Goal: Navigation & Orientation: Find specific page/section

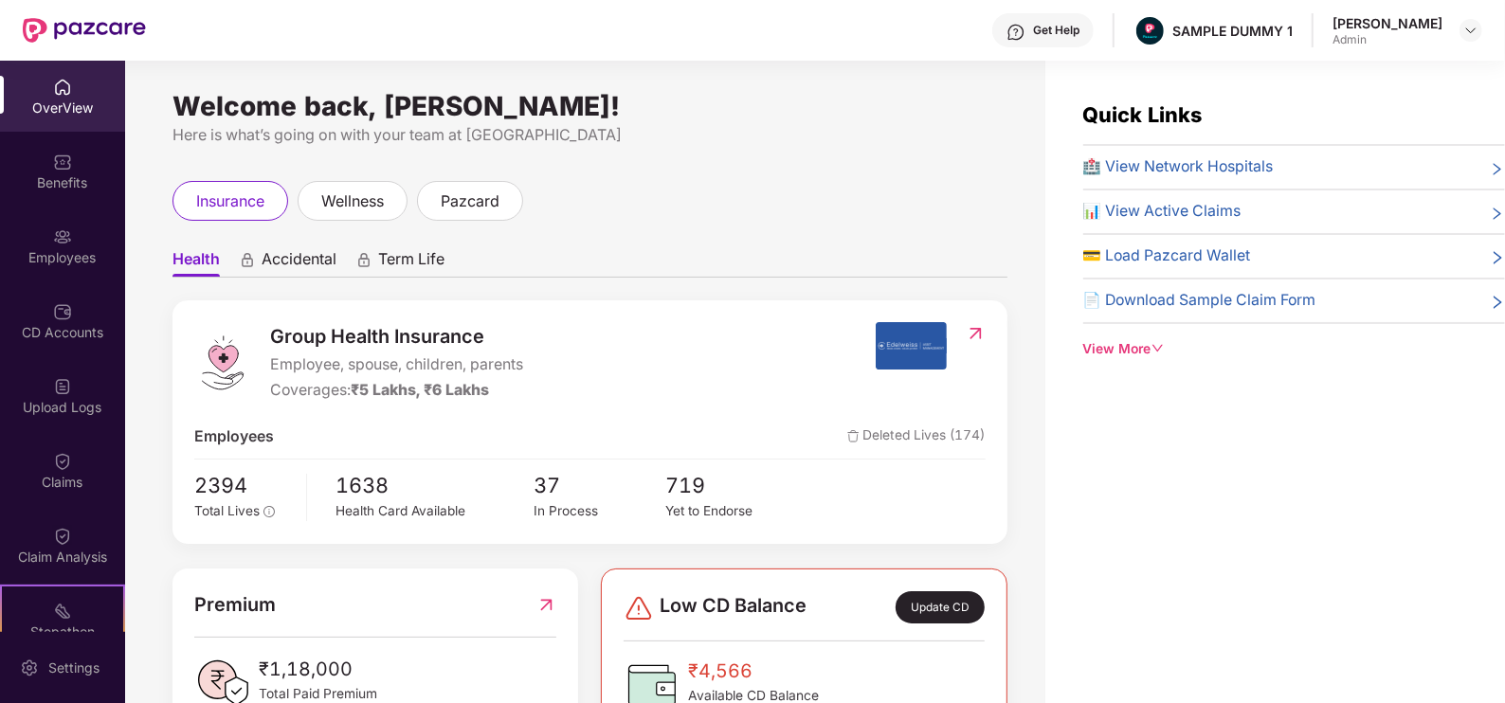
click at [1155, 351] on icon "down" at bounding box center [1158, 348] width 13 height 13
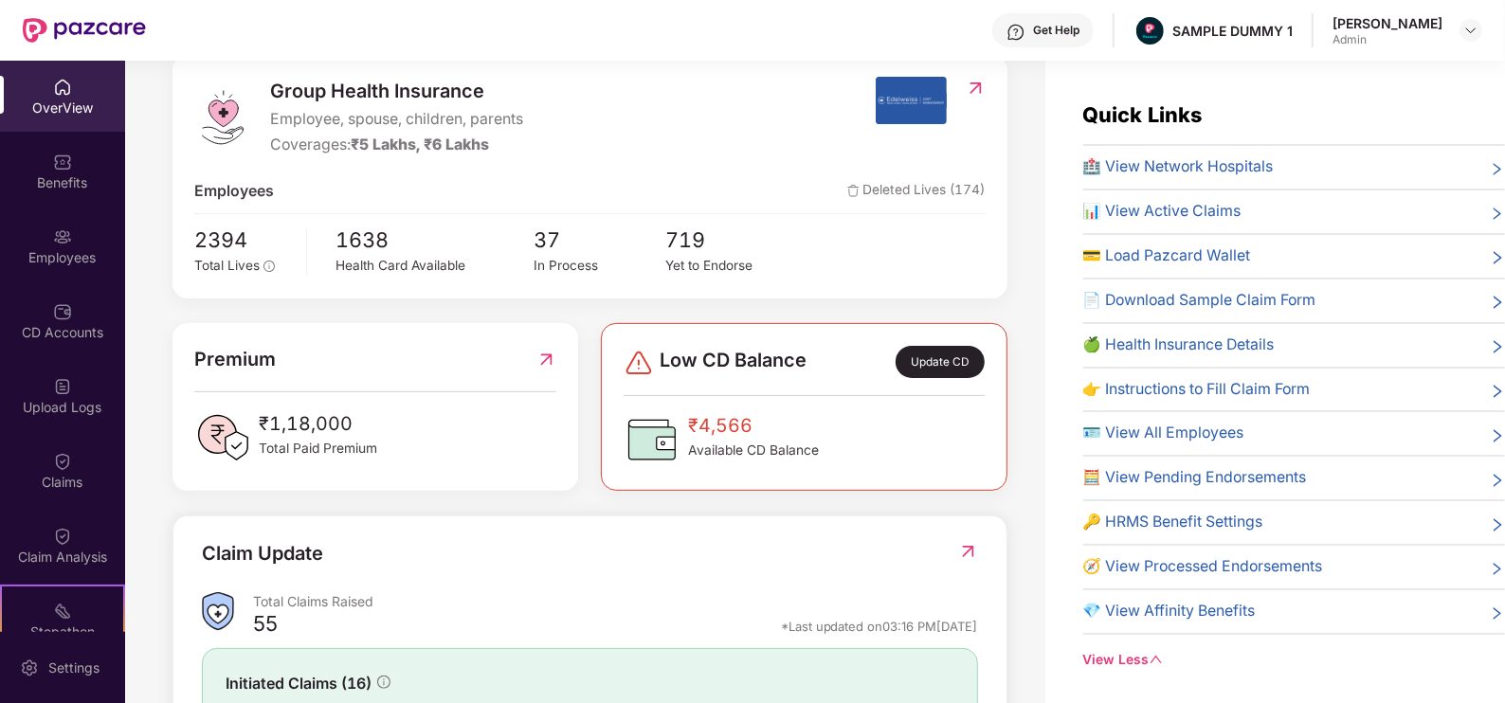
scroll to position [470, 0]
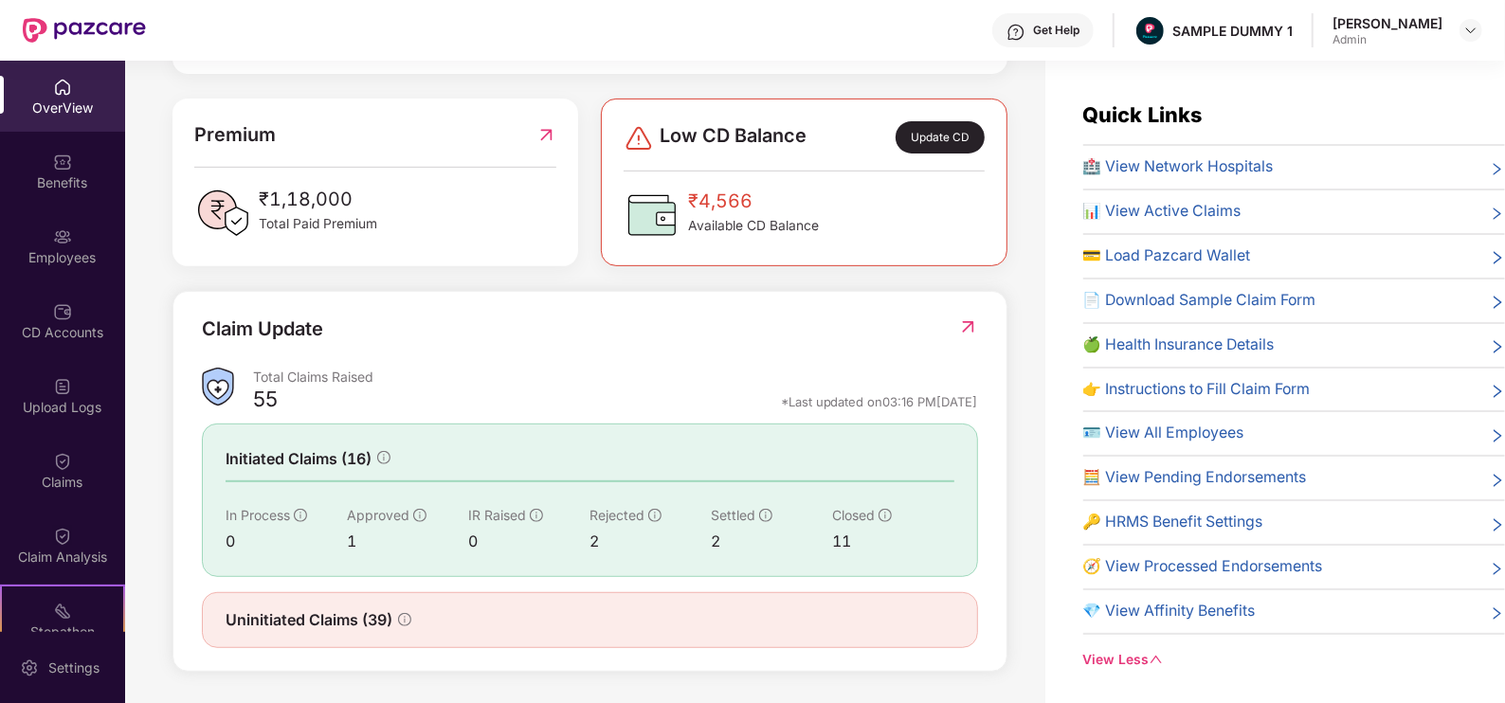
click at [1074, 19] on div "Get Help" at bounding box center [1043, 30] width 101 height 34
click at [848, 82] on div "Group Health Insurance Employee, spouse, children, parents Coverages: ₹5 Lakhs,…" at bounding box center [590, 251] width 835 height 842
click at [91, 180] on div "Benefits" at bounding box center [62, 182] width 125 height 19
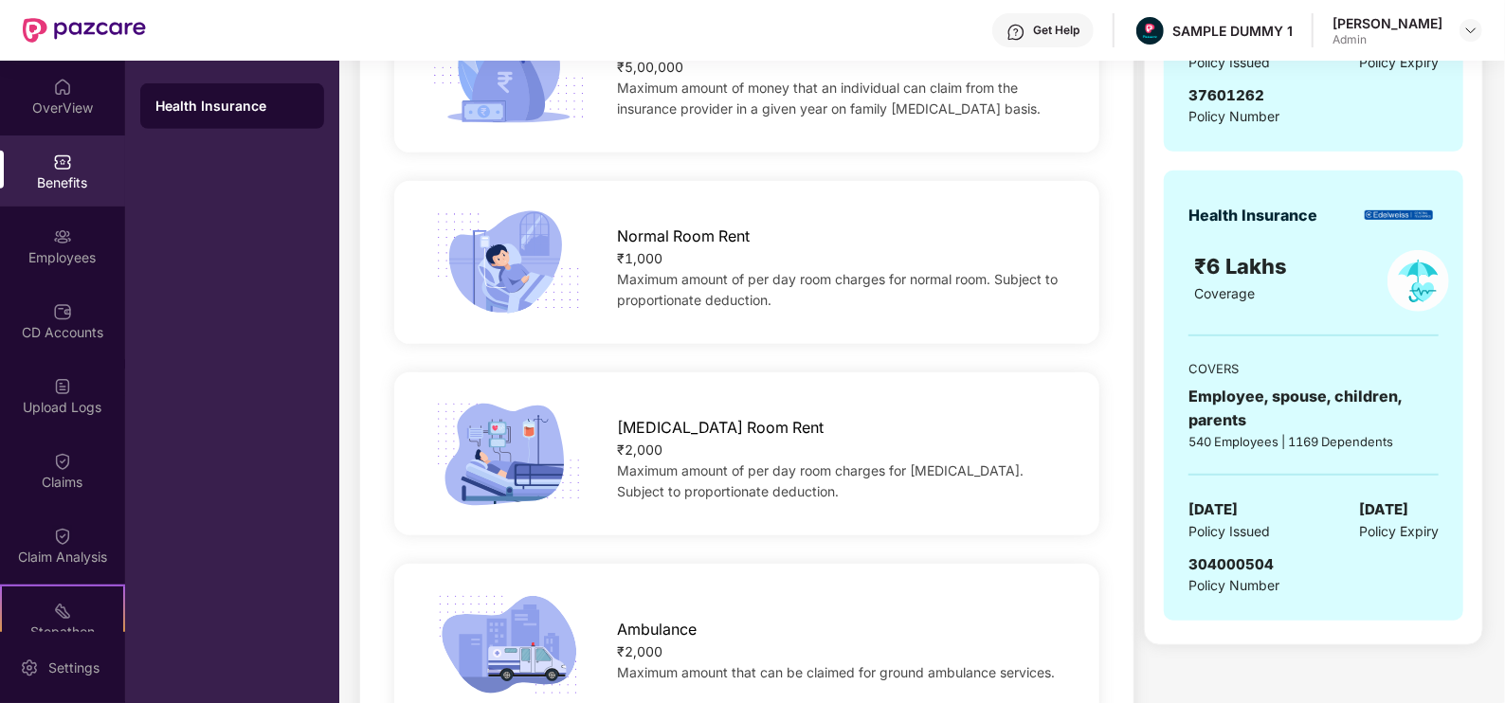
scroll to position [352, 0]
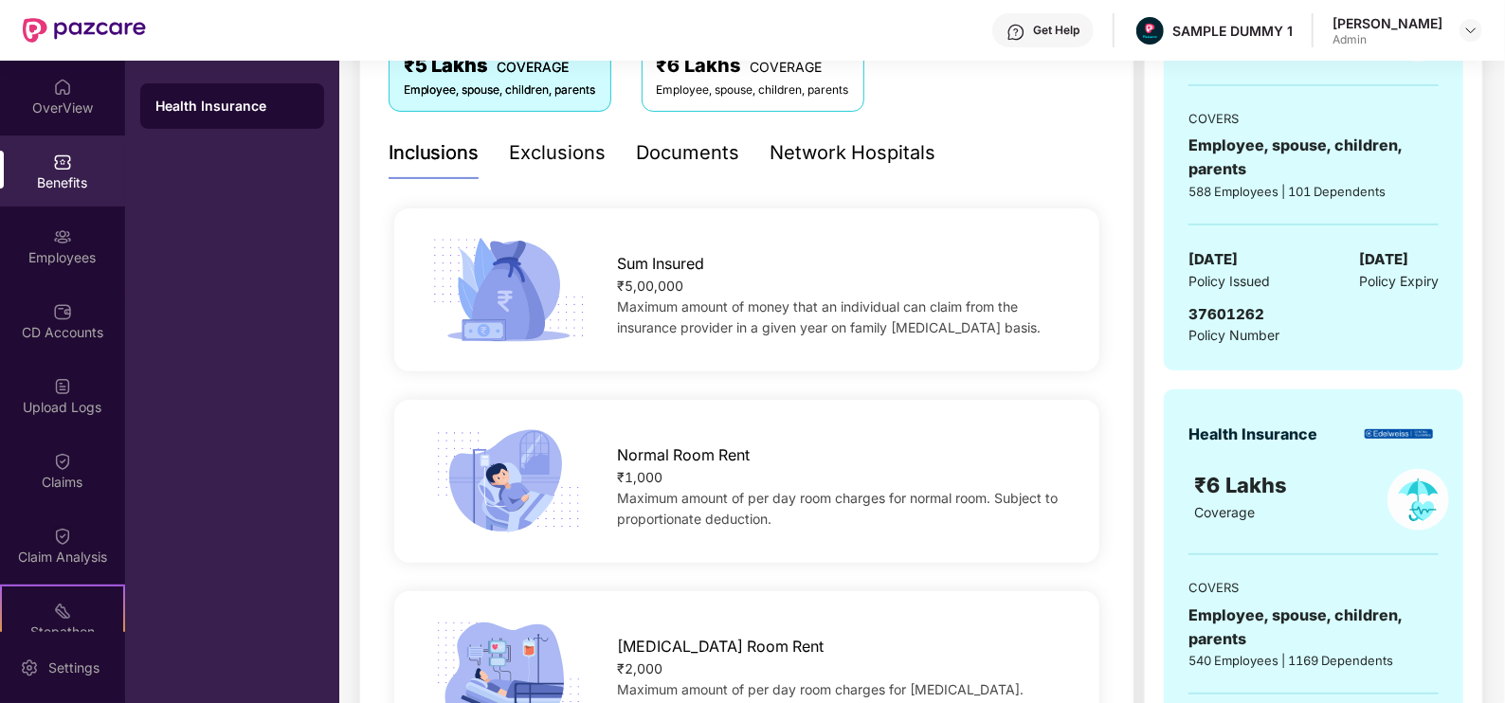
click at [577, 160] on div "Exclusions" at bounding box center [558, 152] width 97 height 29
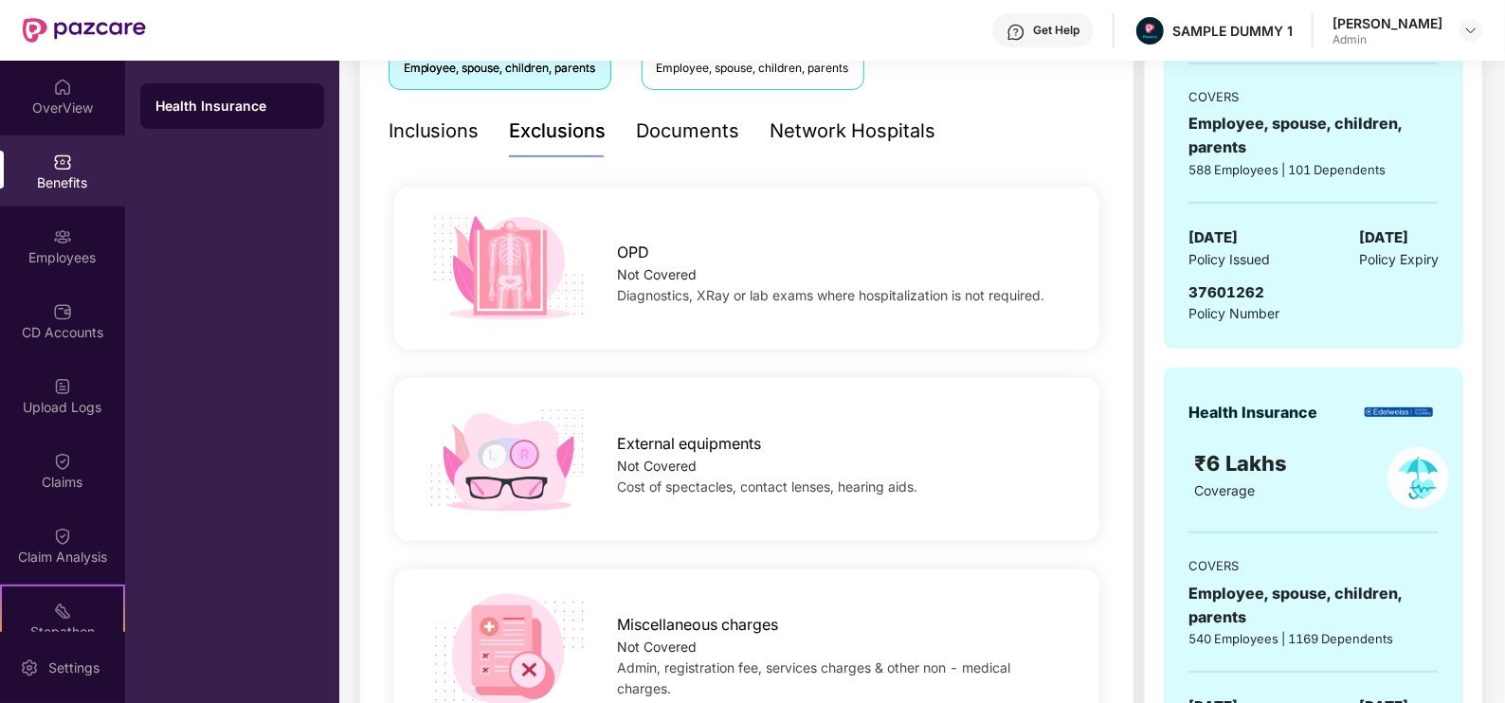
scroll to position [347, 0]
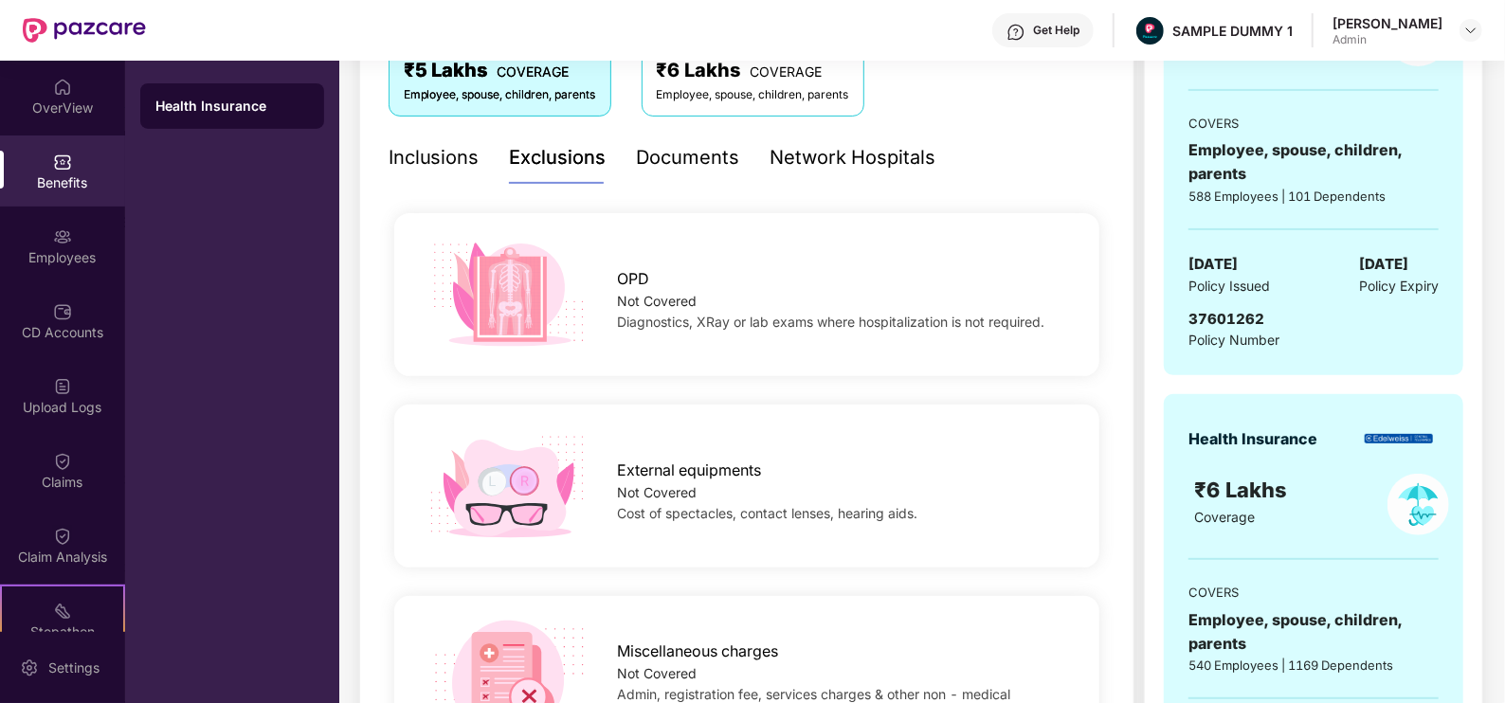
click at [683, 138] on div "Documents" at bounding box center [688, 158] width 103 height 52
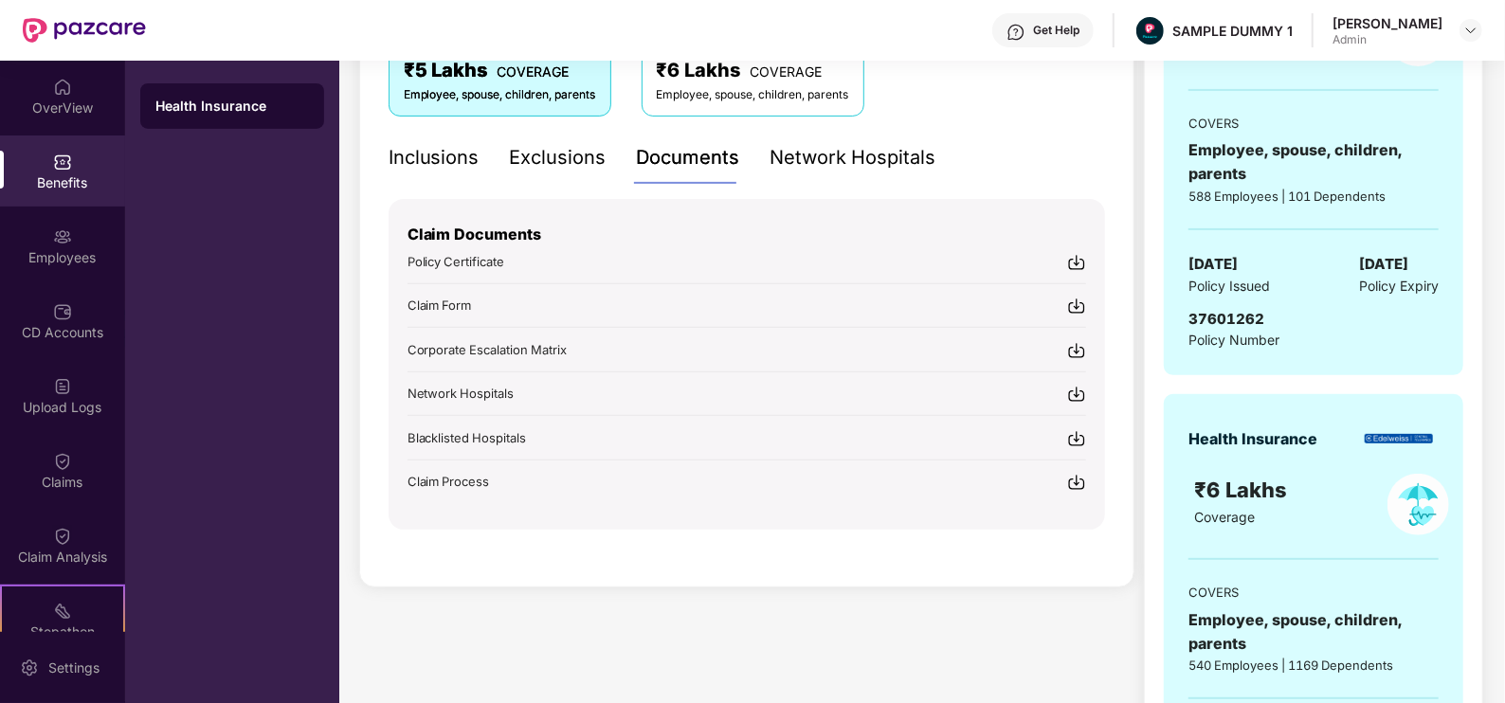
click at [825, 161] on div "Network Hospitals" at bounding box center [854, 157] width 166 height 29
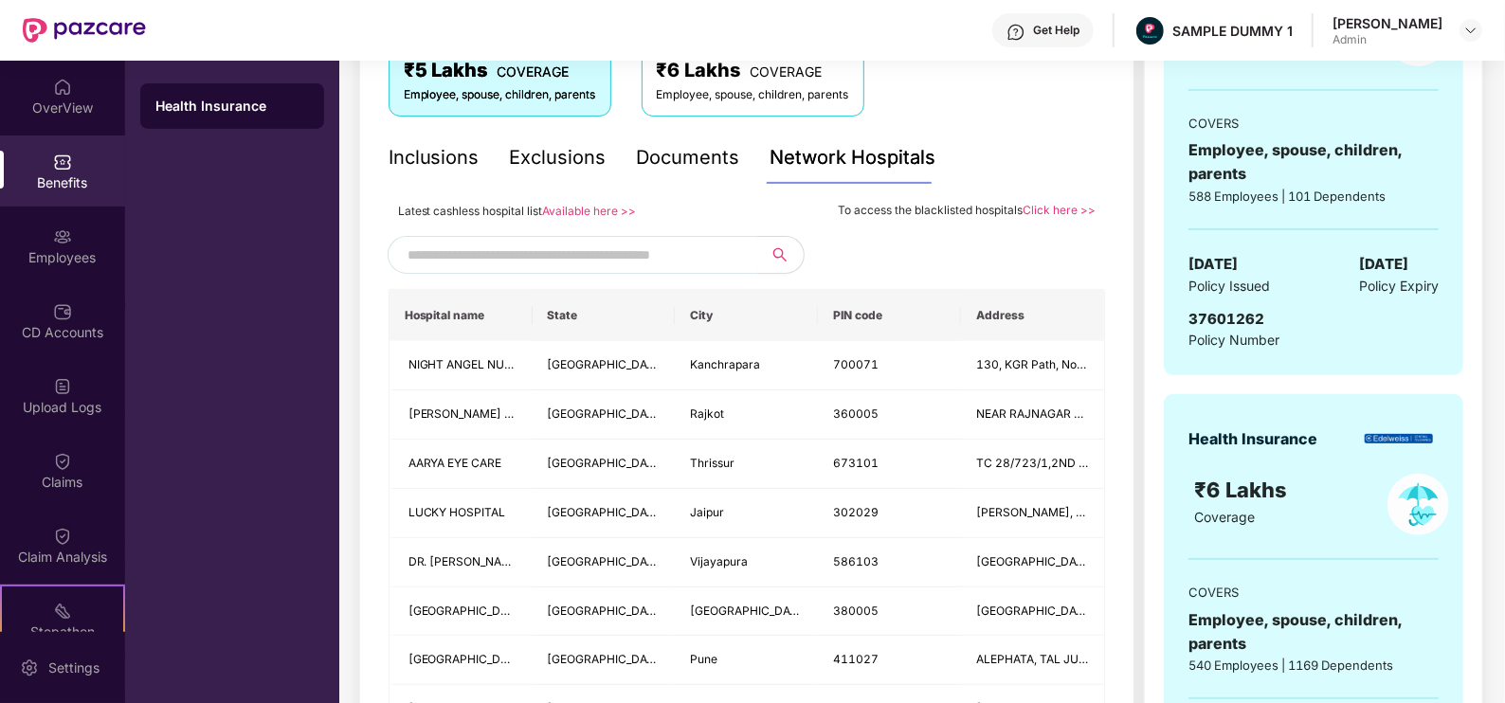
click at [429, 251] on input "text" at bounding box center [570, 255] width 324 height 28
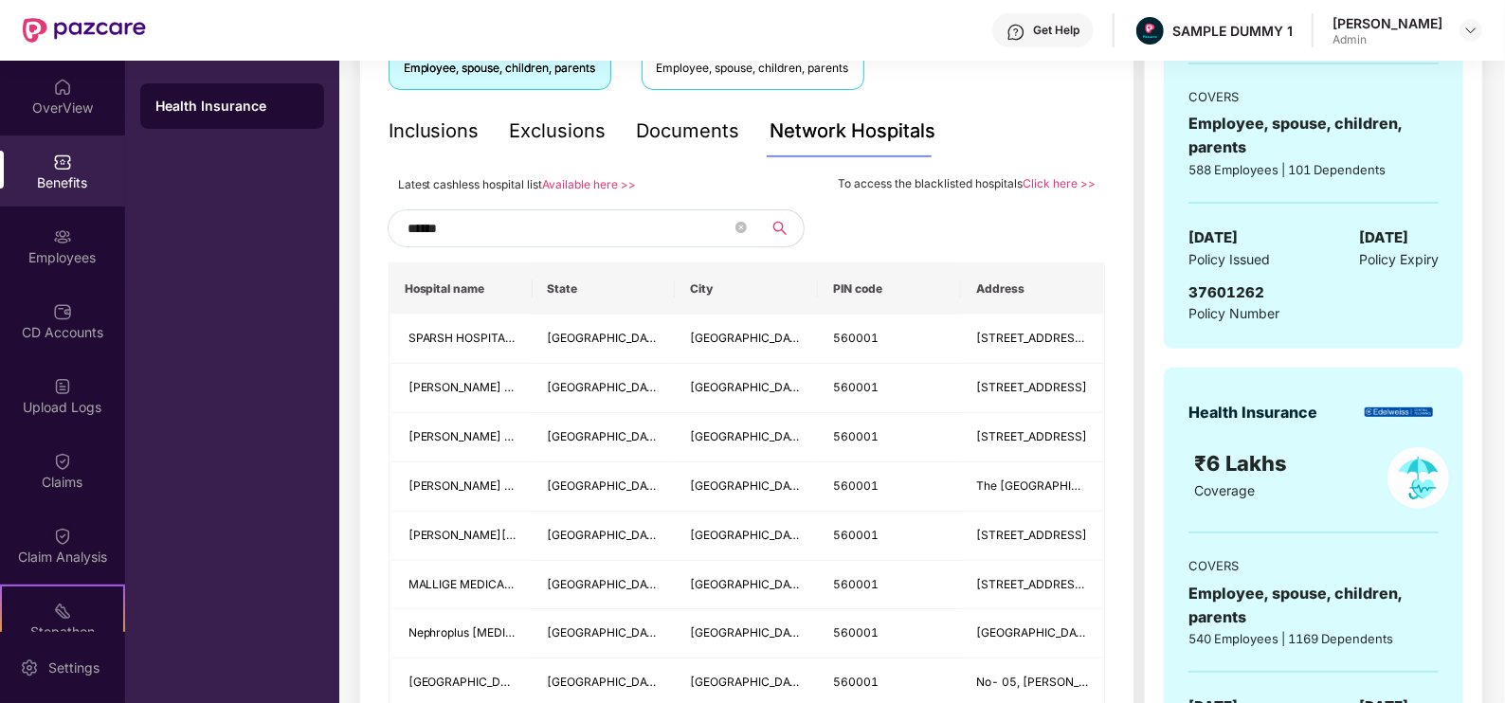
scroll to position [369, 0]
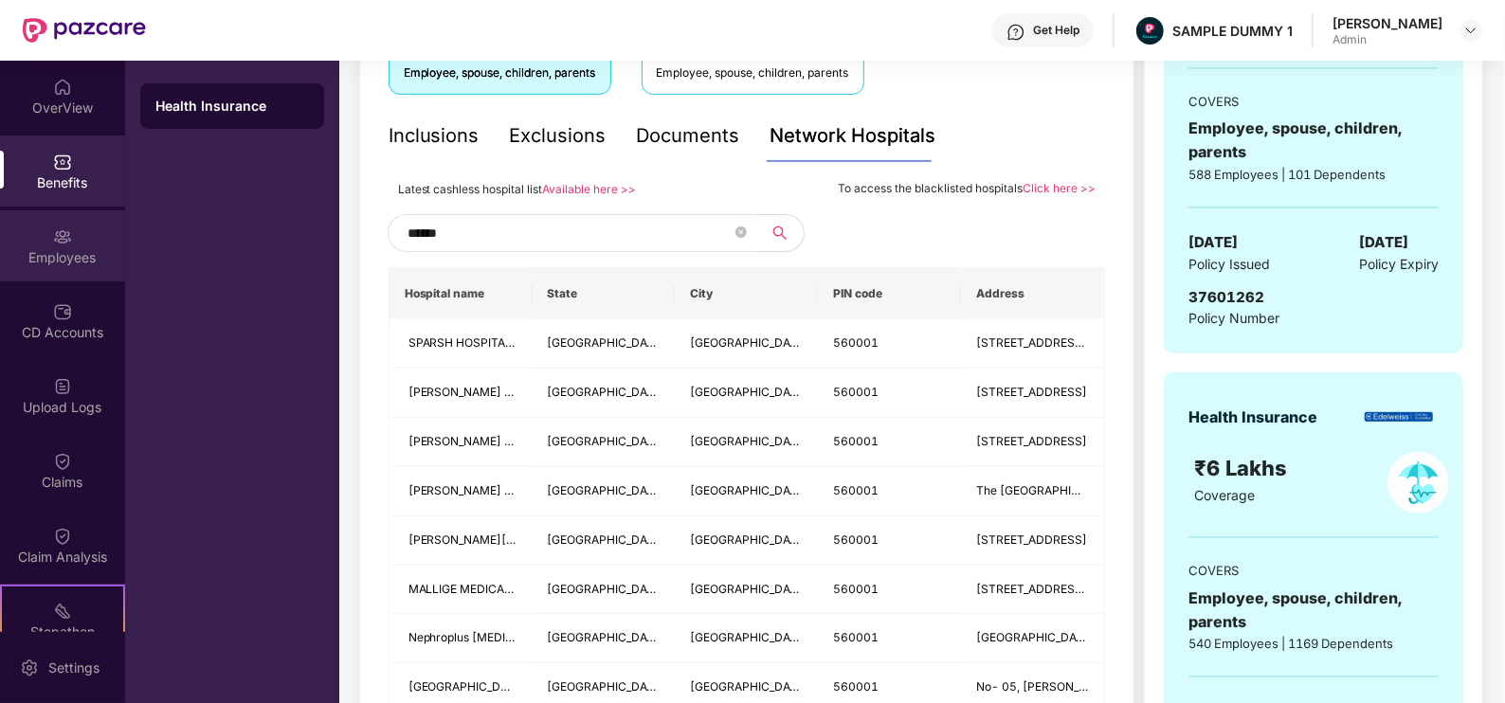
type input "******"
click at [80, 272] on div "Employees" at bounding box center [62, 245] width 125 height 71
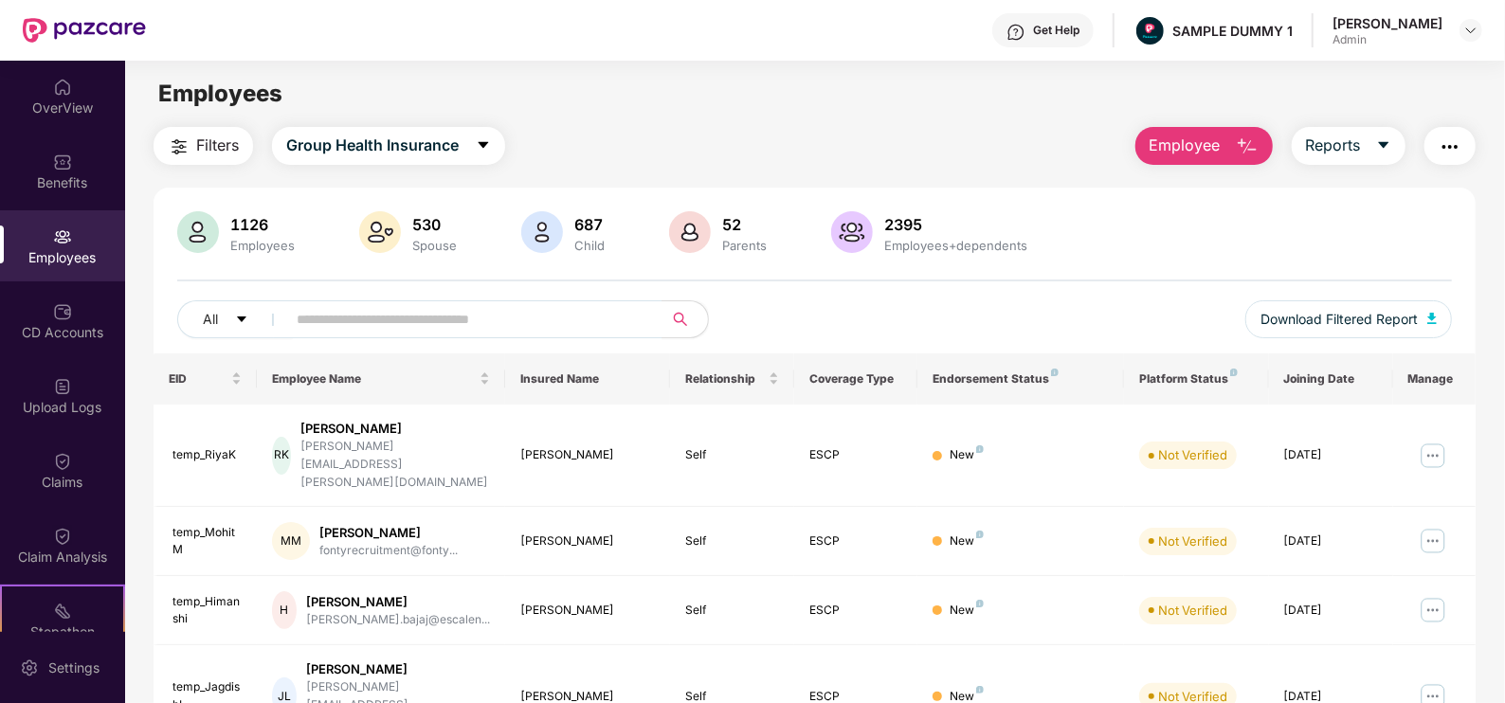
click at [1172, 151] on span "Employee" at bounding box center [1185, 146] width 71 height 24
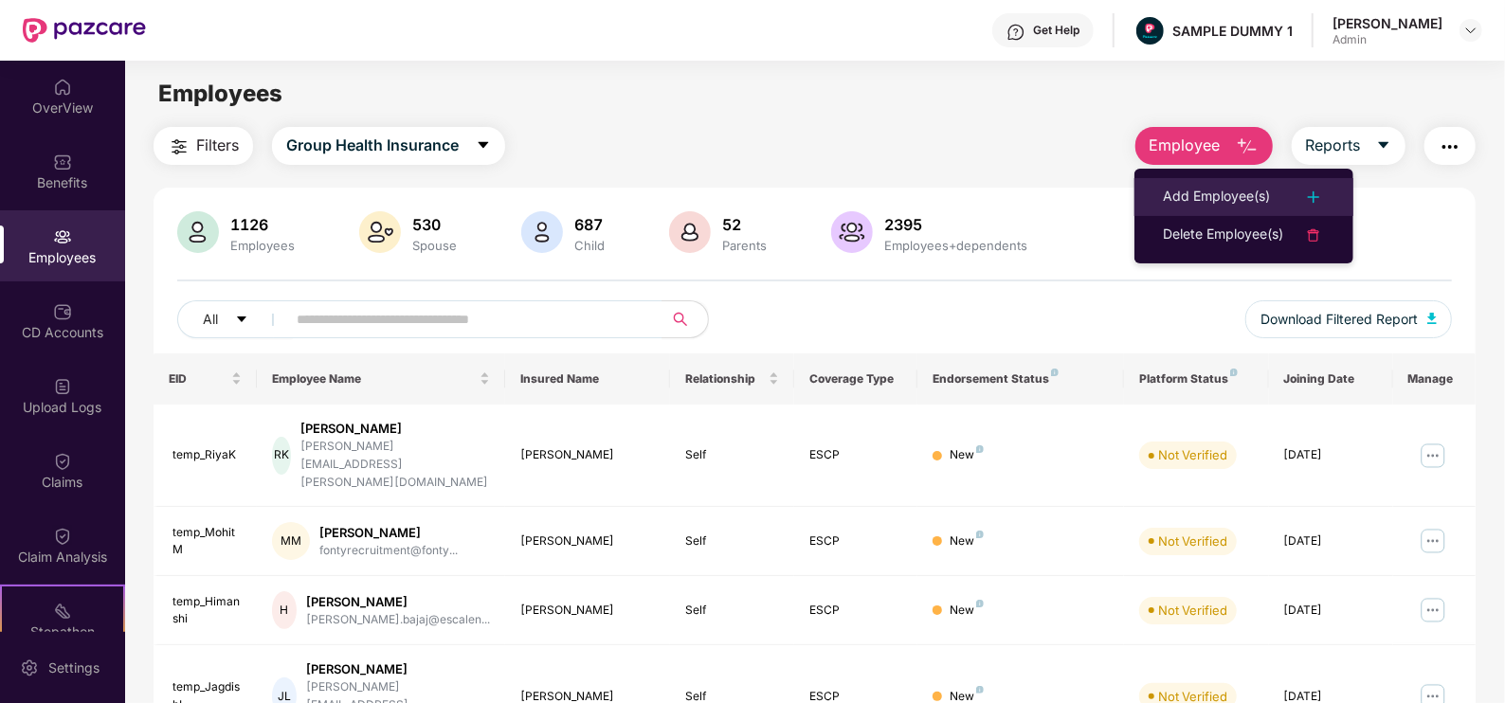
click at [1193, 183] on li "Add Employee(s)" at bounding box center [1244, 197] width 219 height 38
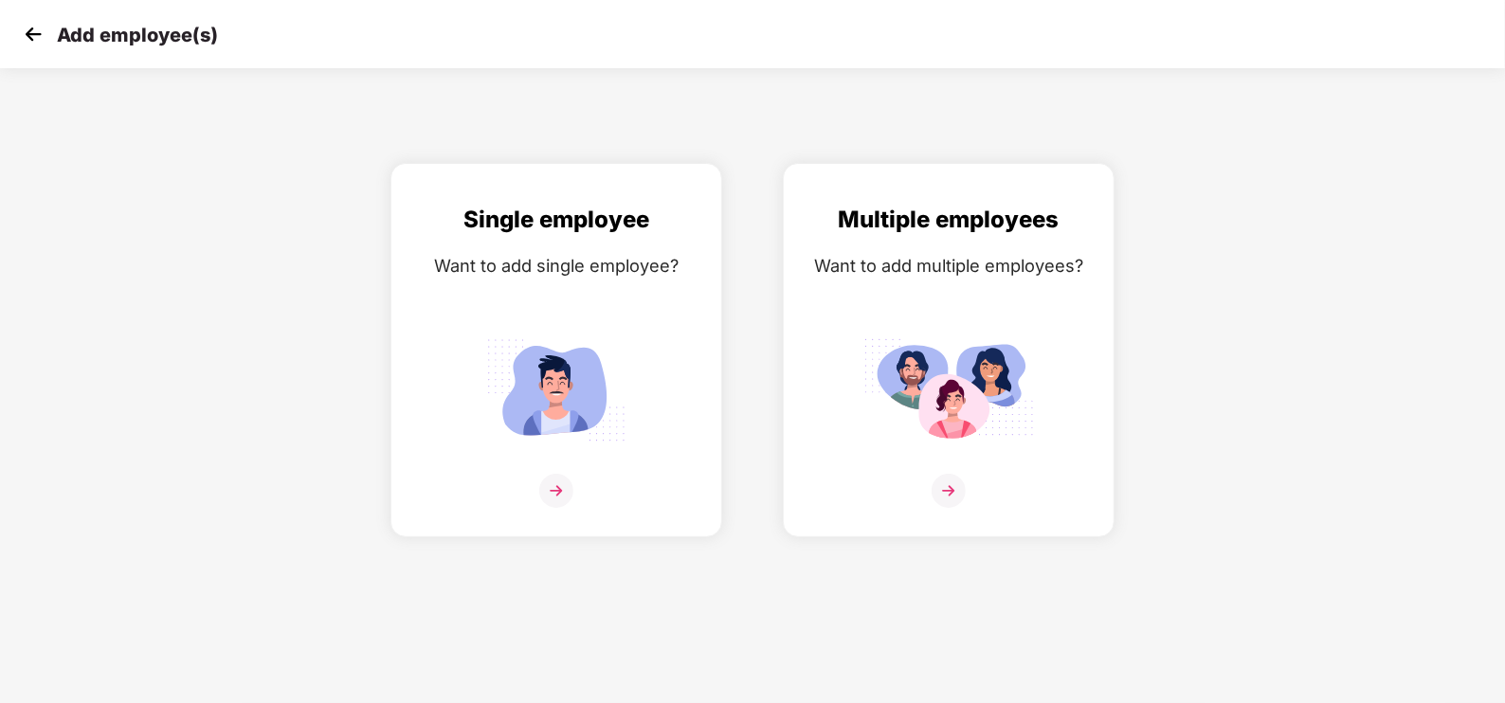
click at [32, 38] on img at bounding box center [33, 34] width 28 height 28
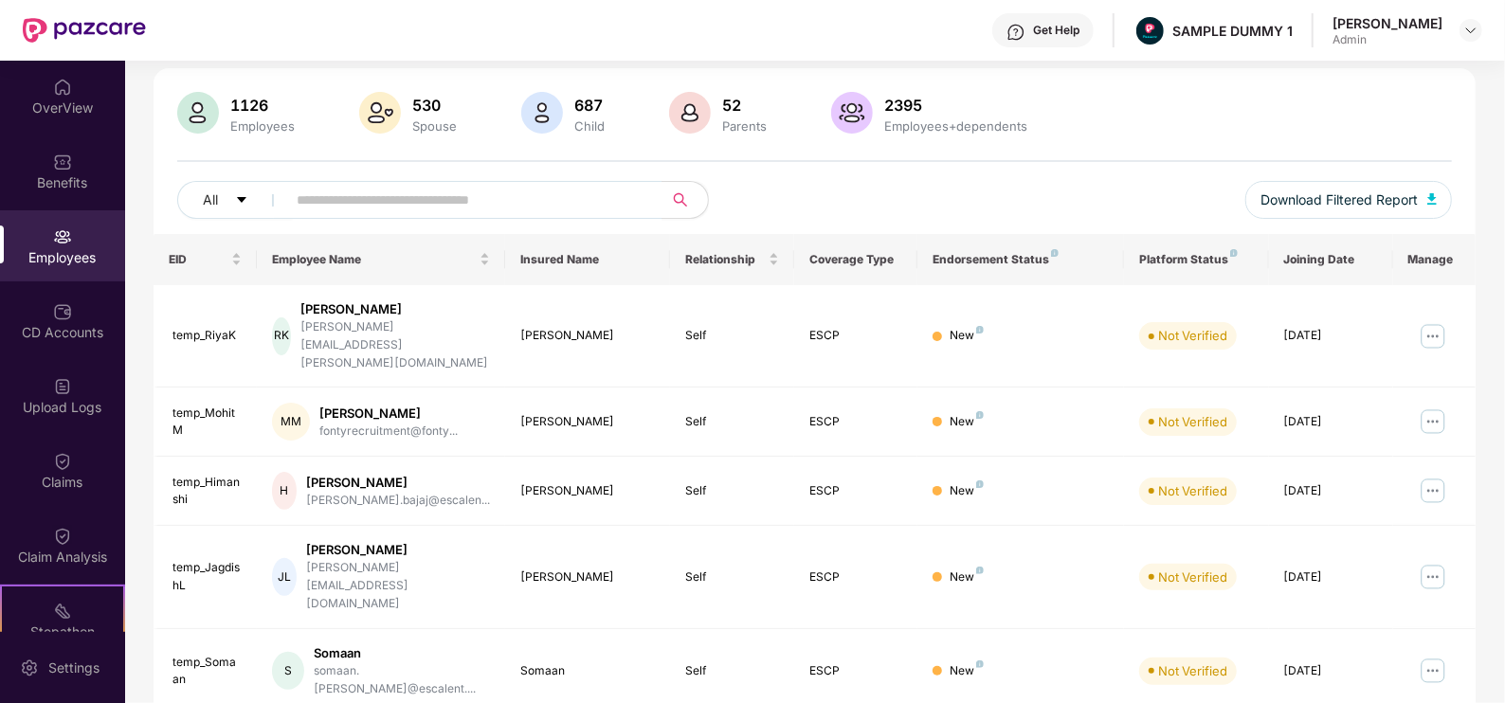
scroll to position [182, 0]
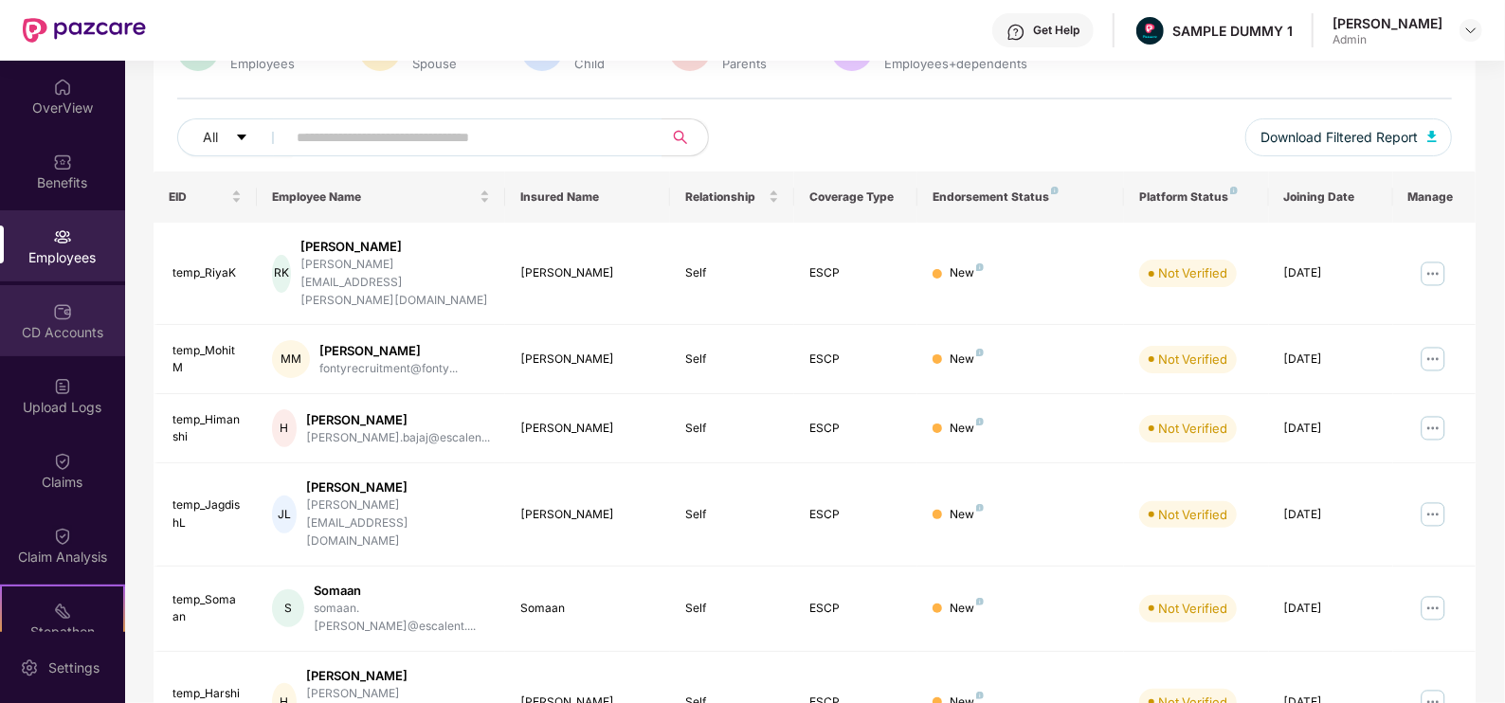
click at [43, 323] on div "CD Accounts" at bounding box center [62, 332] width 125 height 19
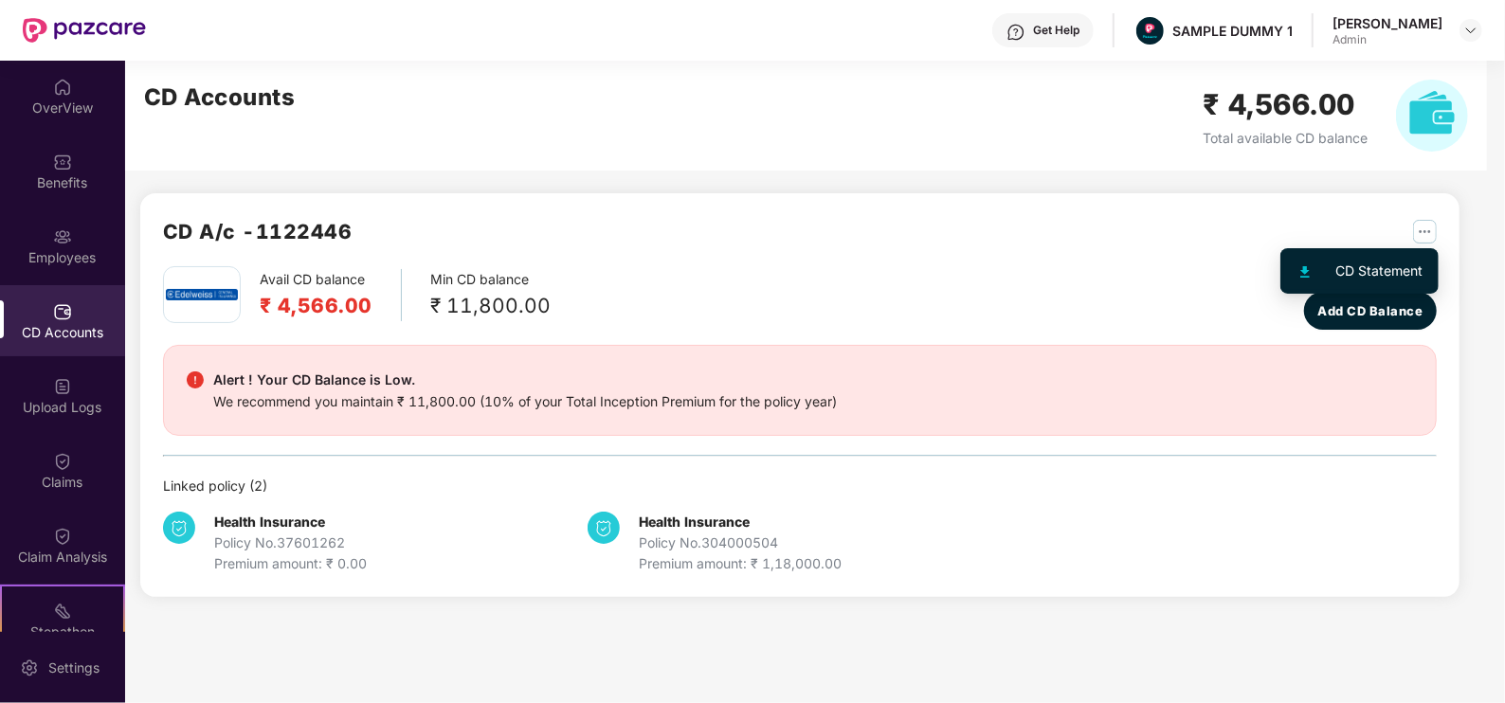
click at [1426, 242] on img "button" at bounding box center [1425, 232] width 24 height 24
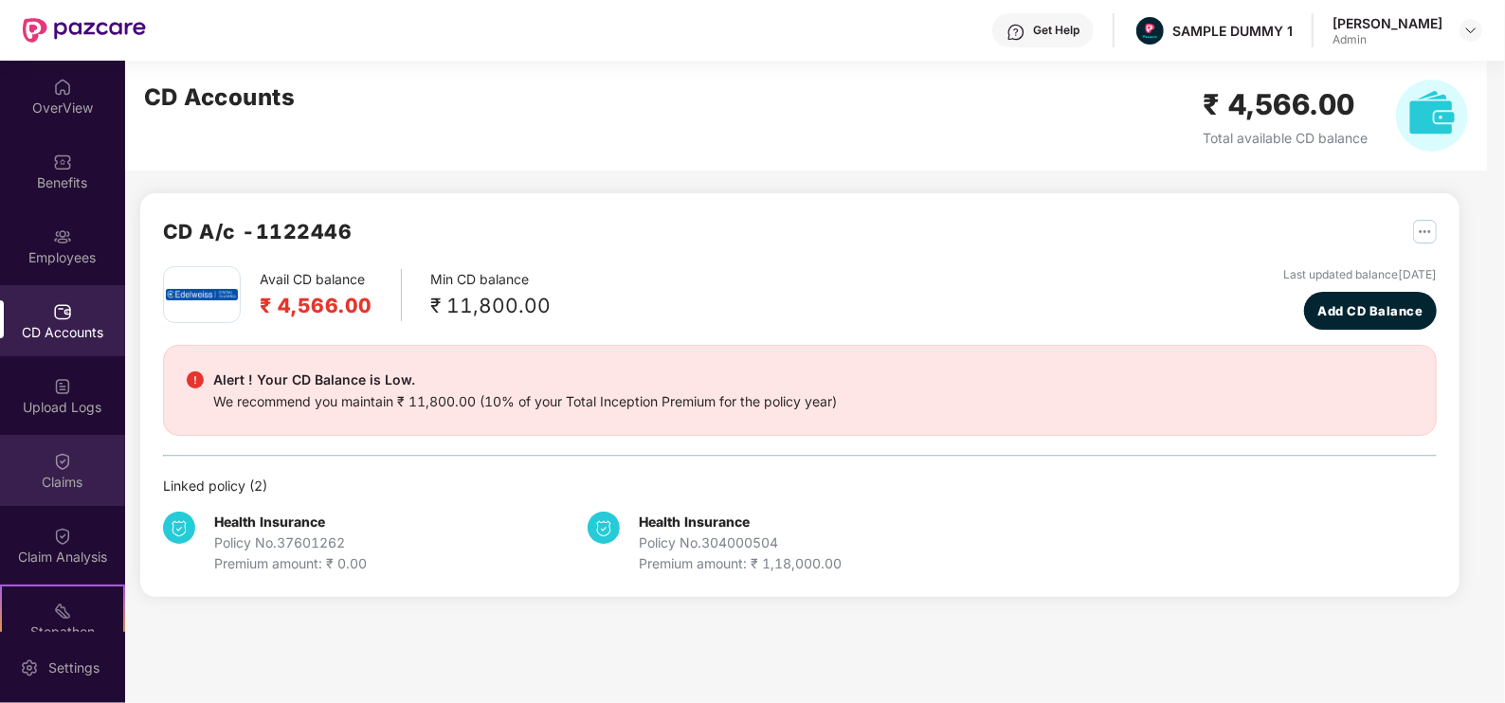
click at [27, 461] on div "Claims" at bounding box center [62, 470] width 125 height 71
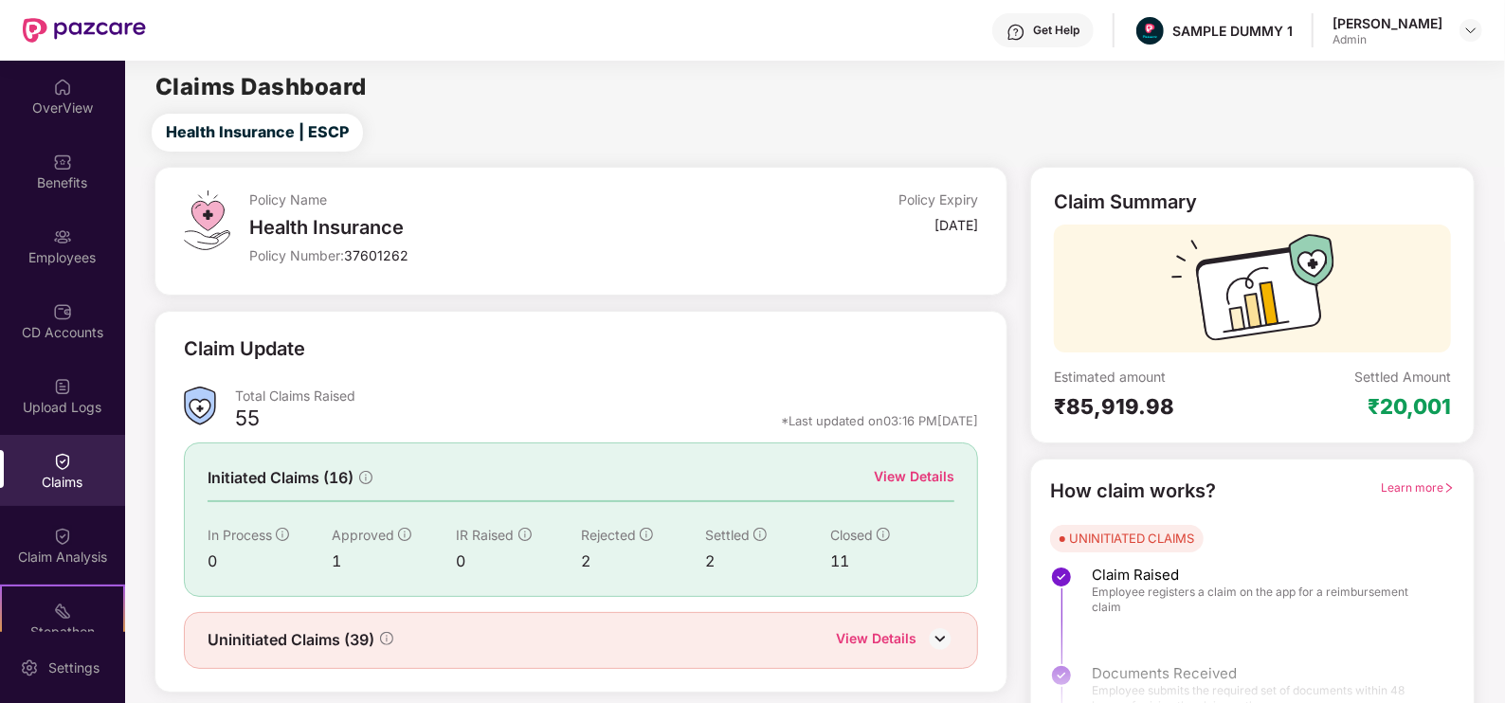
click at [923, 472] on div "View Details" at bounding box center [914, 476] width 81 height 21
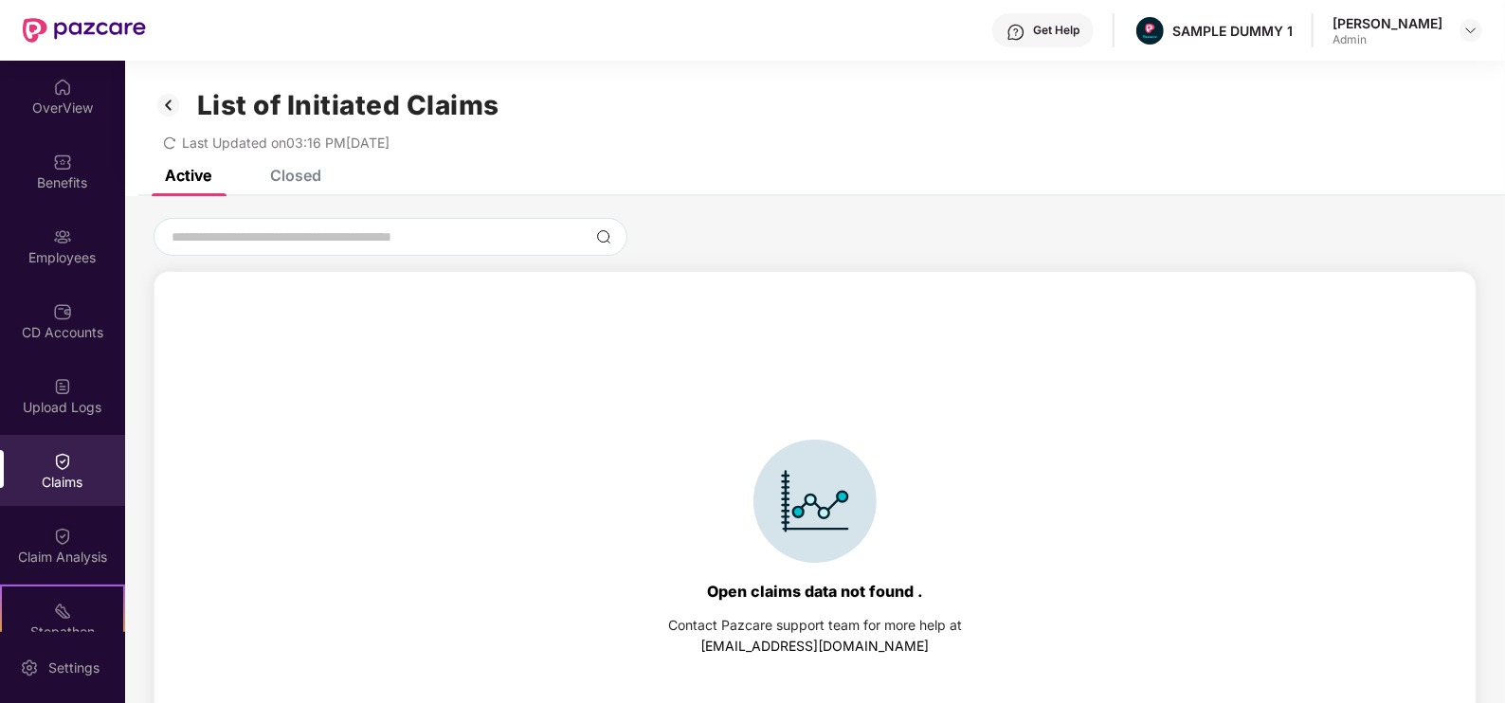
click at [294, 181] on div "Closed" at bounding box center [295, 175] width 51 height 19
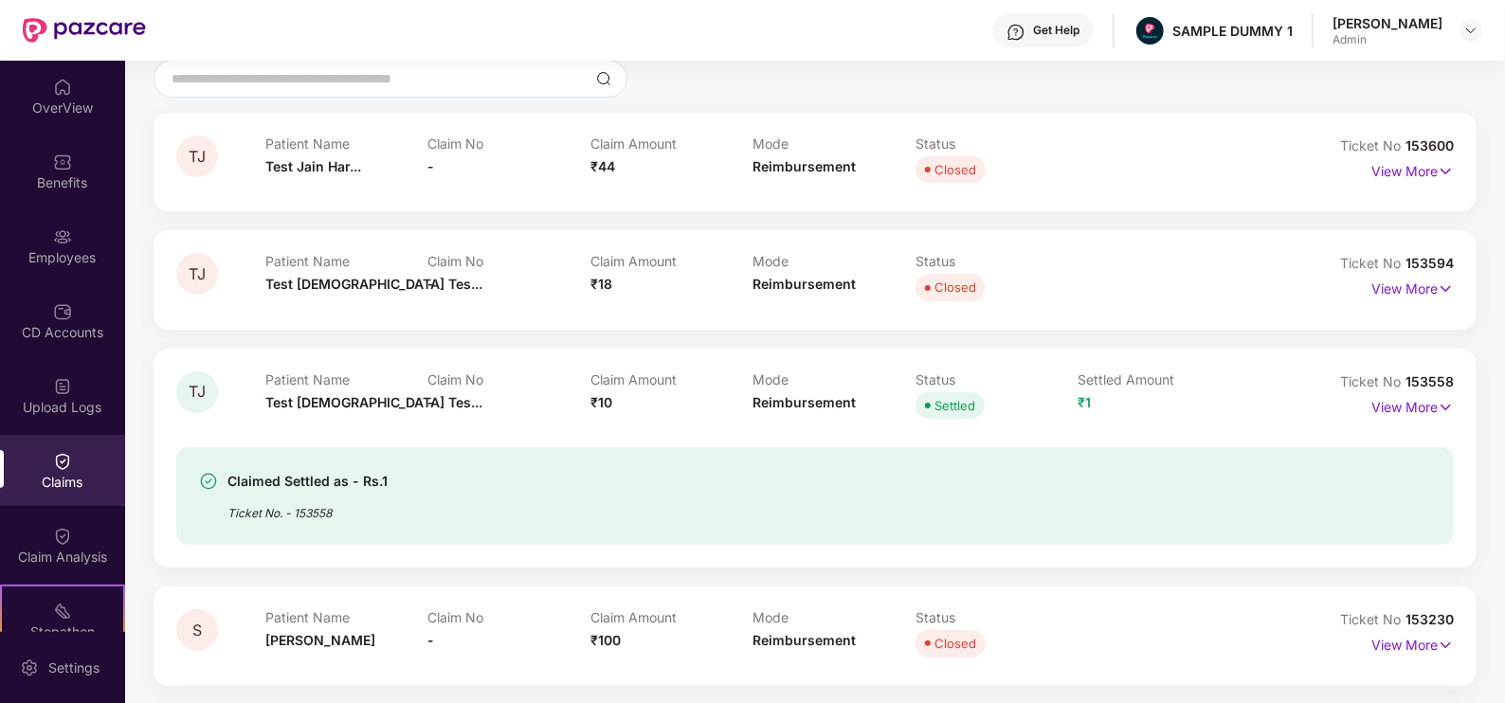
scroll to position [180, 0]
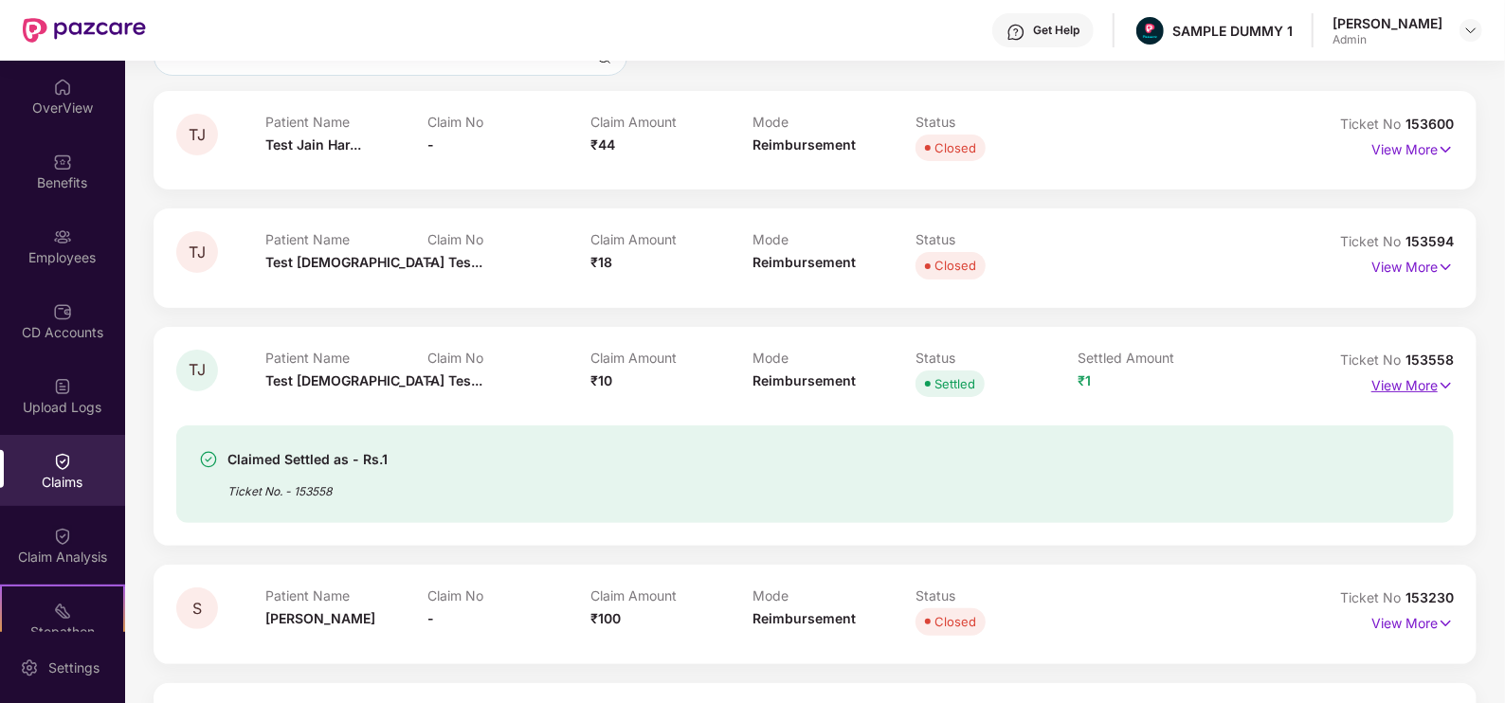
click at [1438, 385] on img at bounding box center [1446, 385] width 16 height 21
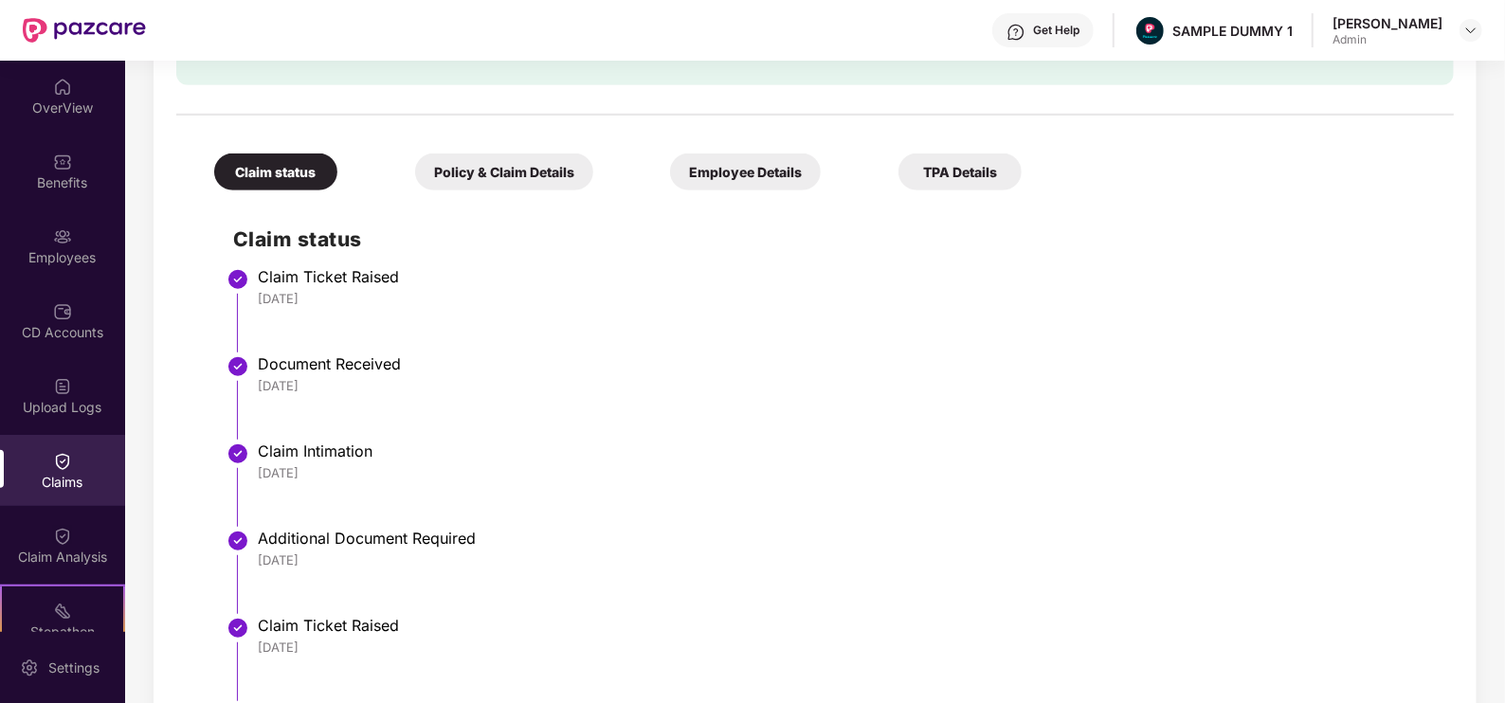
scroll to position [692, 0]
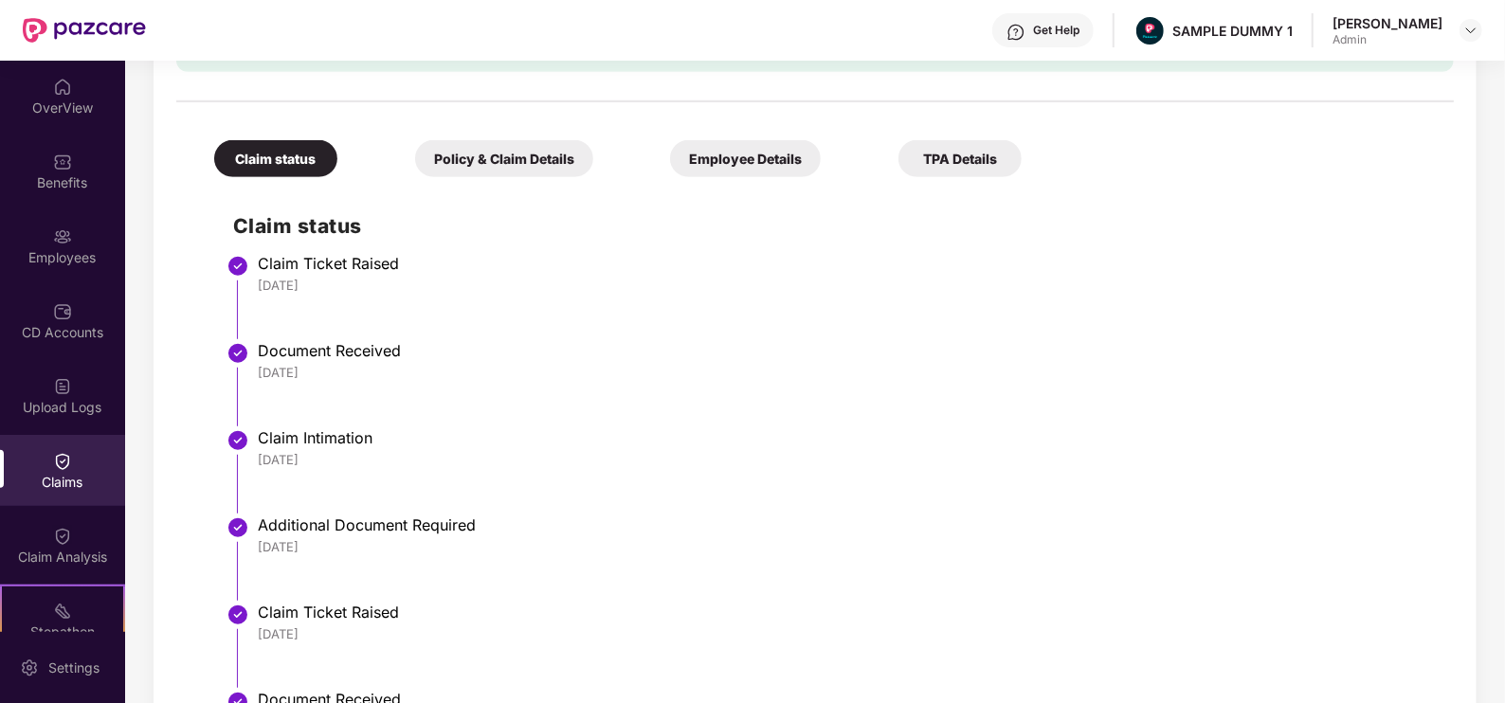
click at [515, 165] on div "Policy & Claim Details" at bounding box center [504, 158] width 178 height 37
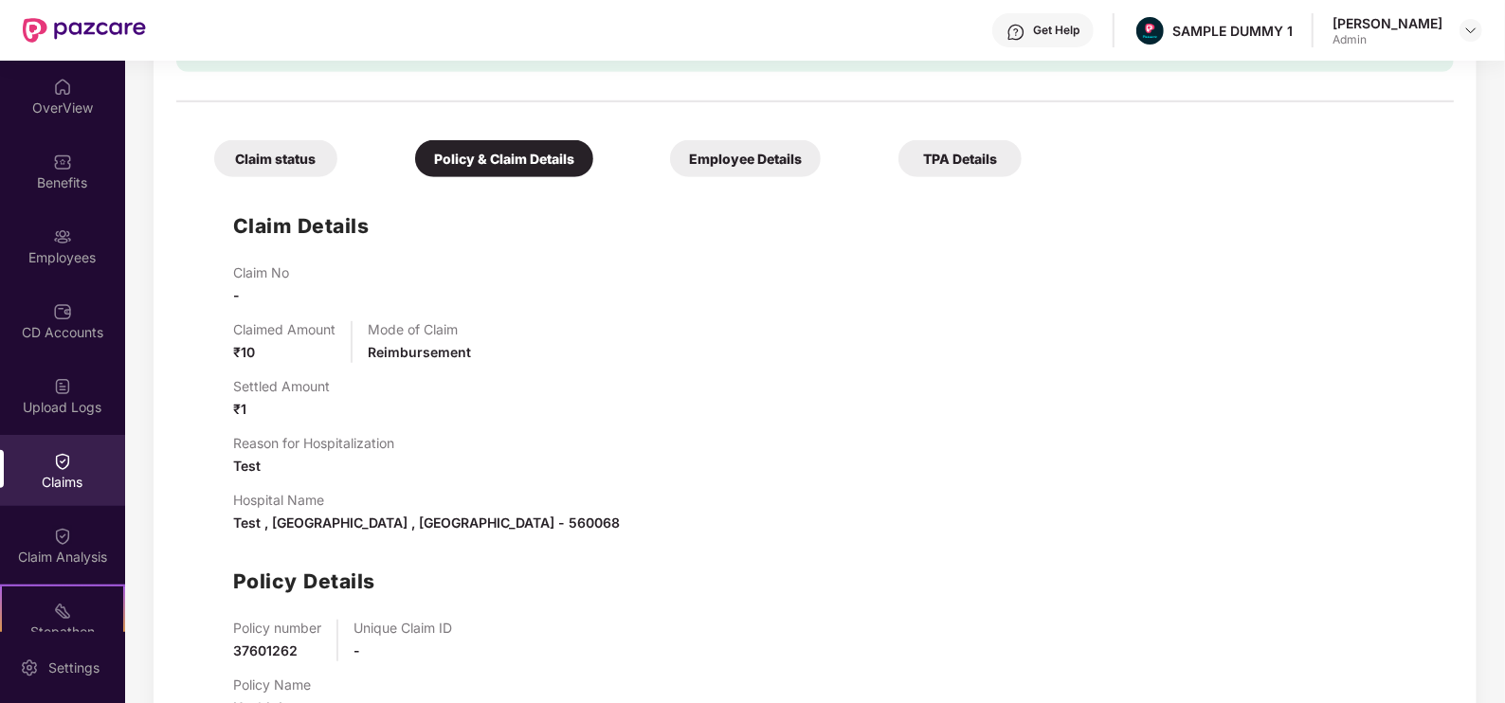
click at [778, 152] on div "Employee Details" at bounding box center [745, 158] width 151 height 37
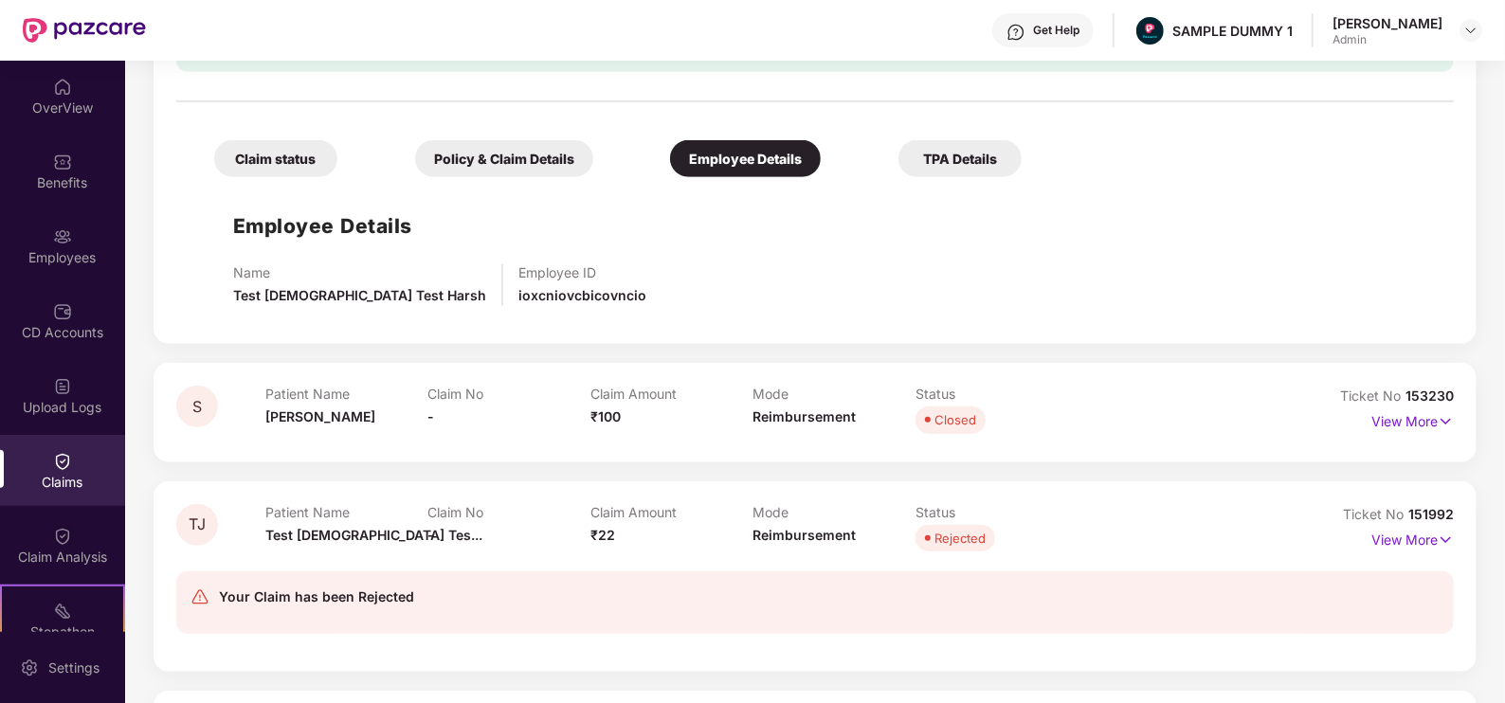
click at [984, 147] on div "TPA Details" at bounding box center [960, 158] width 123 height 37
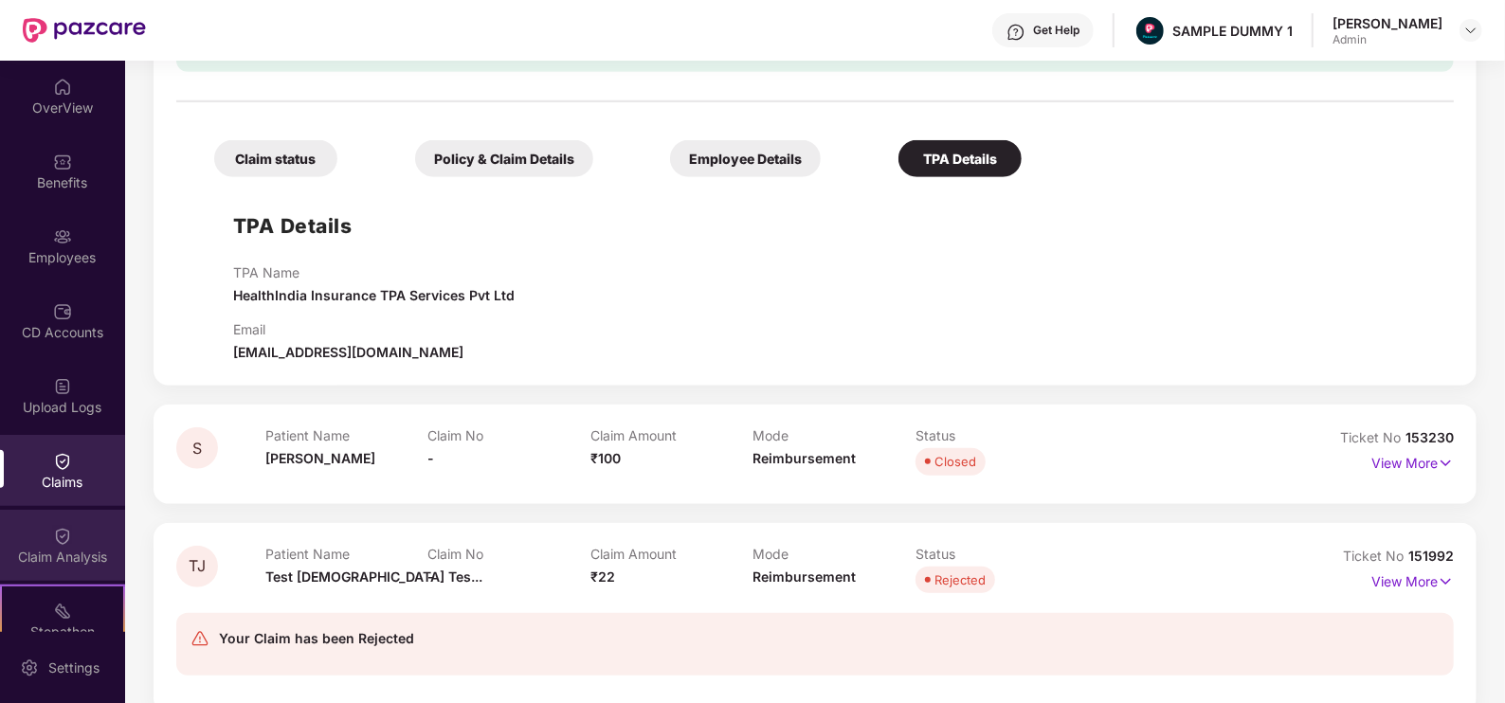
click at [57, 537] on img at bounding box center [62, 536] width 19 height 19
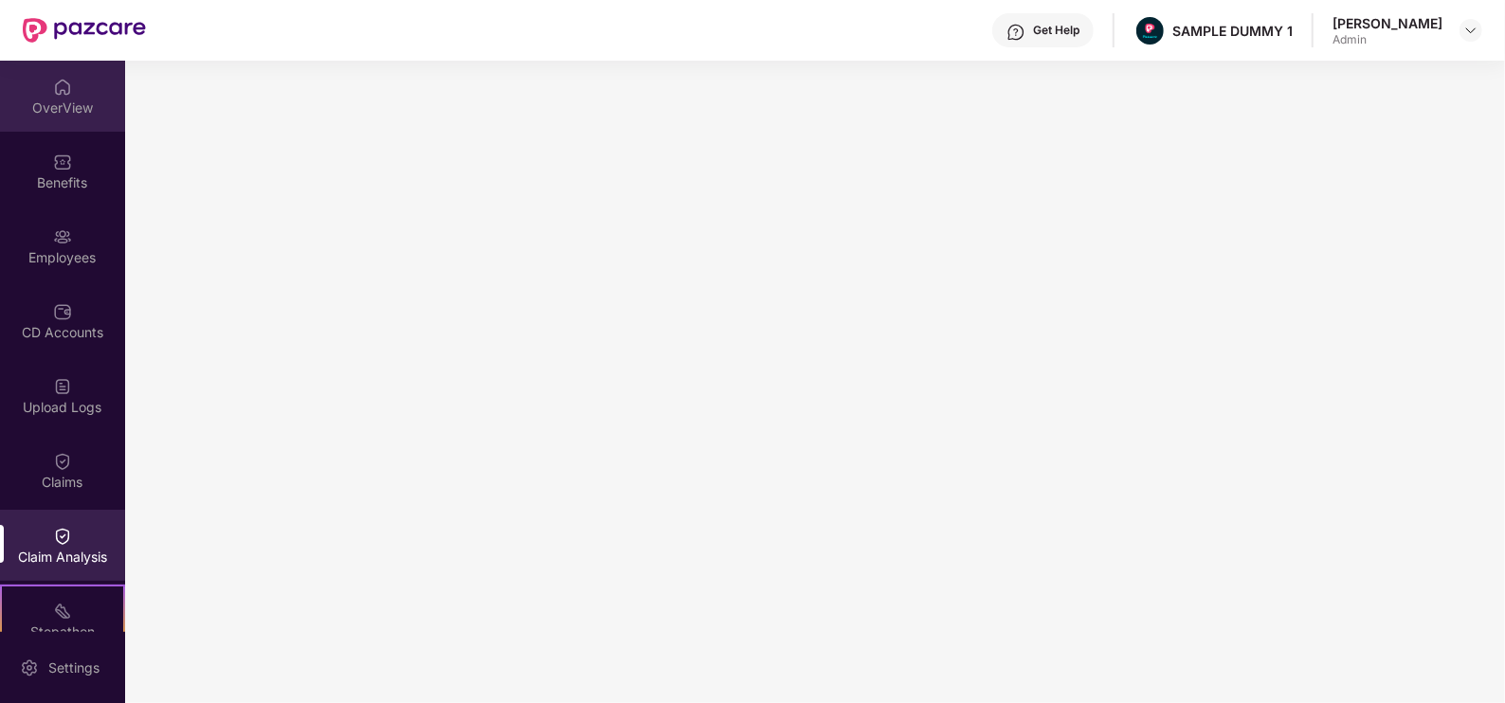
click at [53, 93] on img at bounding box center [62, 87] width 19 height 19
